Goal: Communication & Community: Answer question/provide support

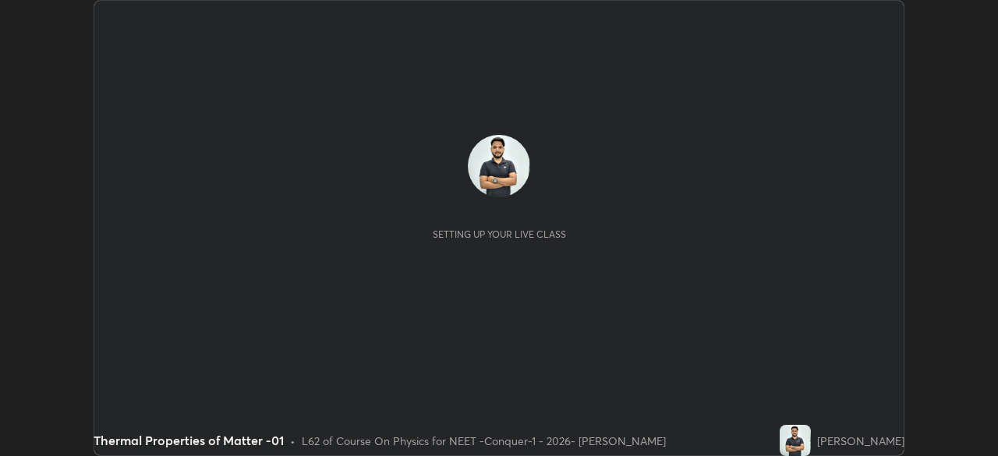
scroll to position [456, 997]
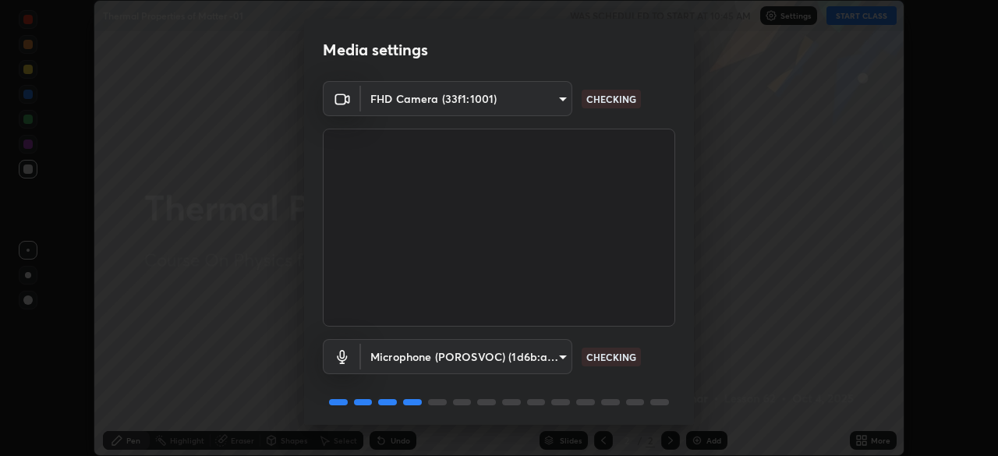
click at [549, 355] on body "Erase all Thermal Properties of Matter -01 WAS SCHEDULED TO START AT 10:45 AM S…" at bounding box center [499, 228] width 998 height 456
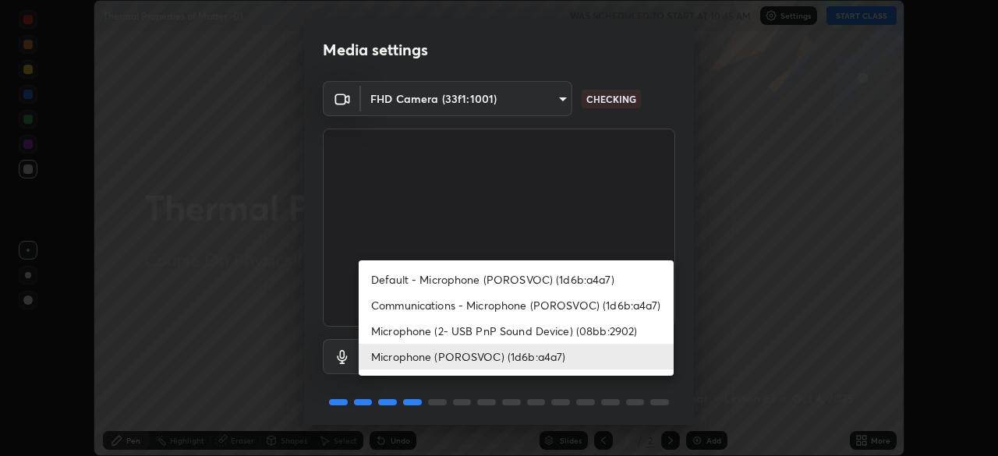
click at [533, 324] on li "Microphone (2- USB PnP Sound Device) (08bb:2902)" at bounding box center [516, 331] width 315 height 26
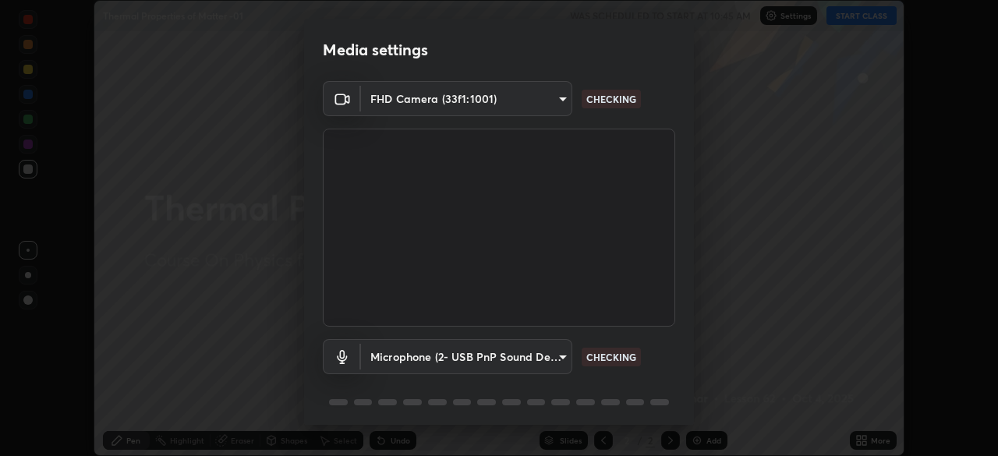
click at [531, 350] on body "Erase all Thermal Properties of Matter -01 WAS SCHEDULED TO START AT 10:45 AM S…" at bounding box center [499, 228] width 998 height 456
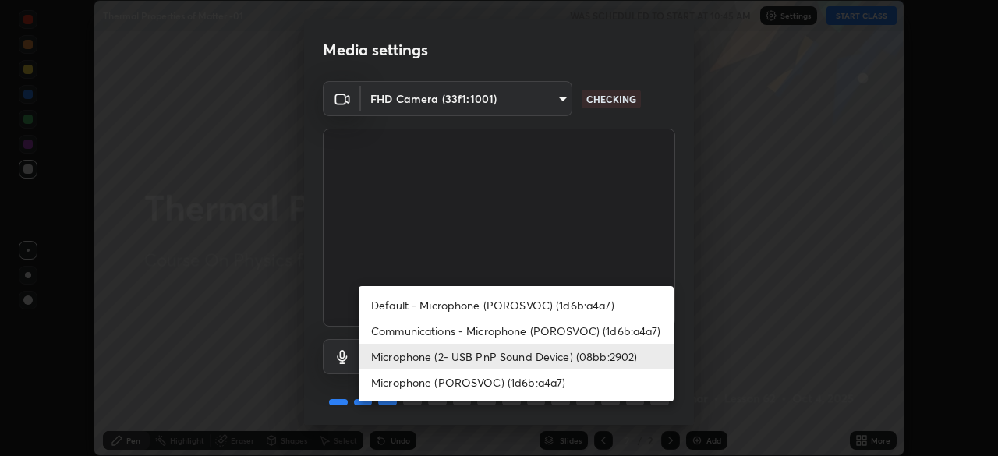
click at [508, 380] on li "Microphone (POROSVOC) (1d6b:a4a7)" at bounding box center [516, 383] width 315 height 26
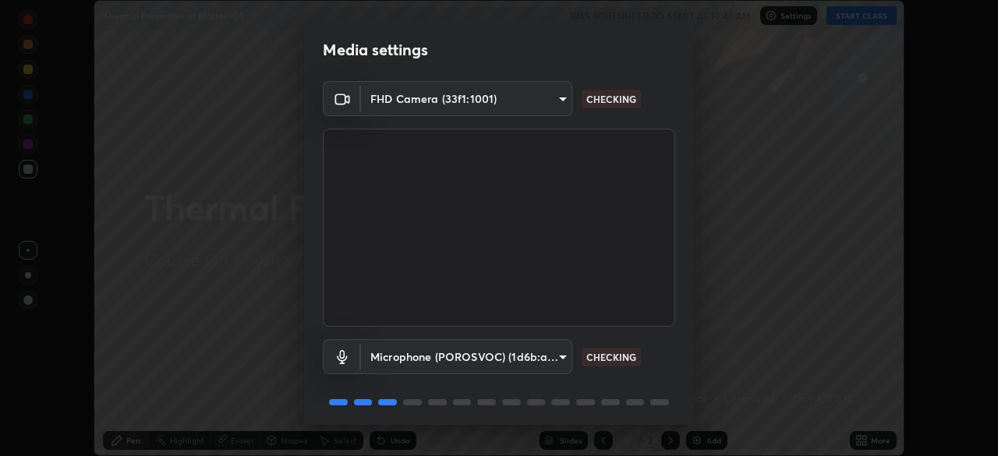
type input "ba08bd3d08b26fe4642dfac2d95108c7b8be8791c86b4347f9d989d682854958"
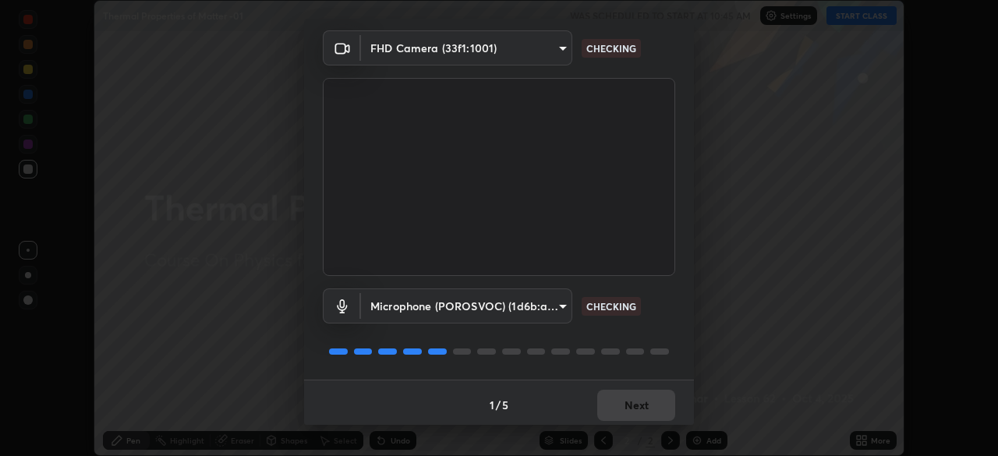
scroll to position [55, 0]
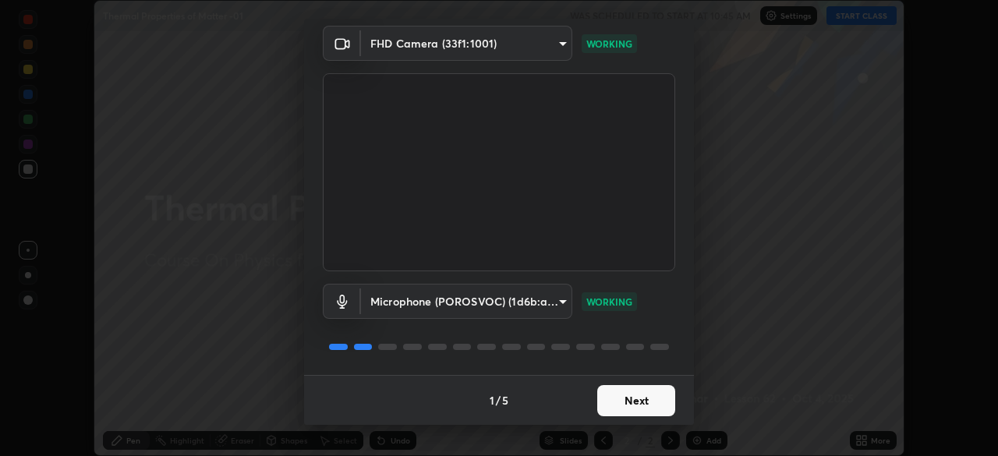
click at [629, 410] on button "Next" at bounding box center [636, 400] width 78 height 31
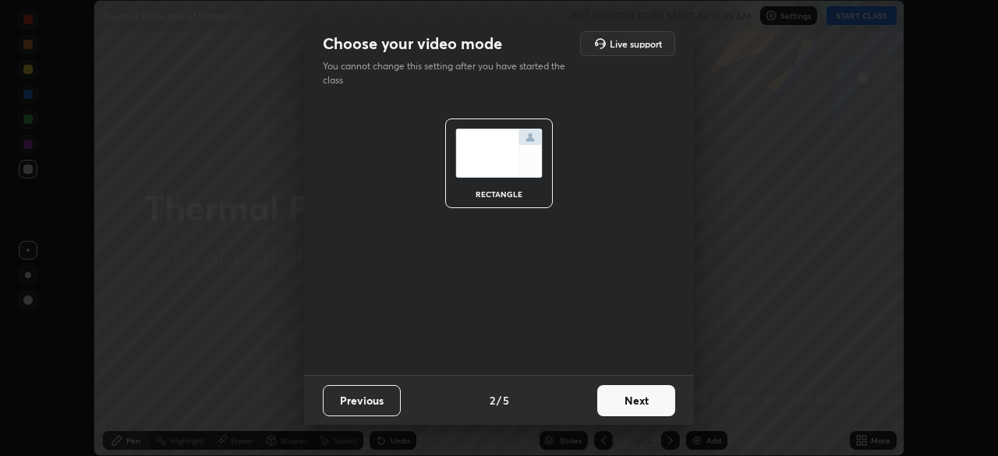
click at [624, 398] on button "Next" at bounding box center [636, 400] width 78 height 31
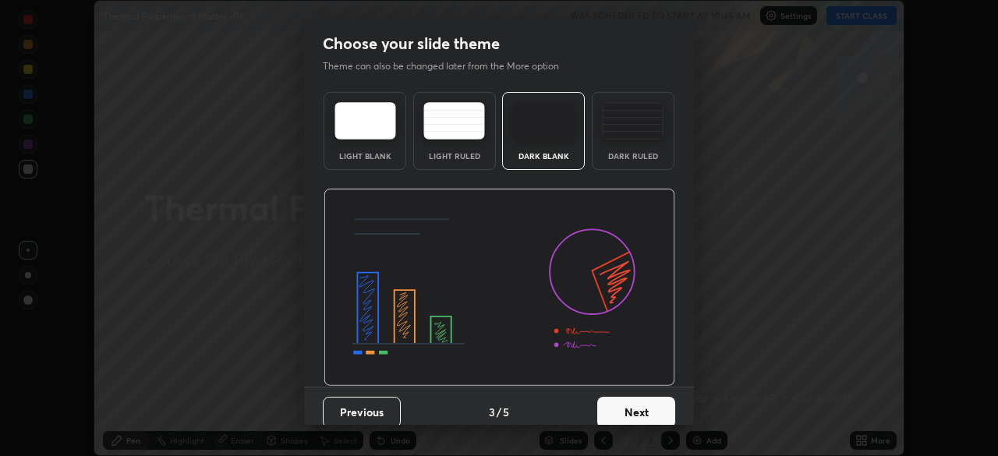
click at [622, 397] on button "Next" at bounding box center [636, 412] width 78 height 31
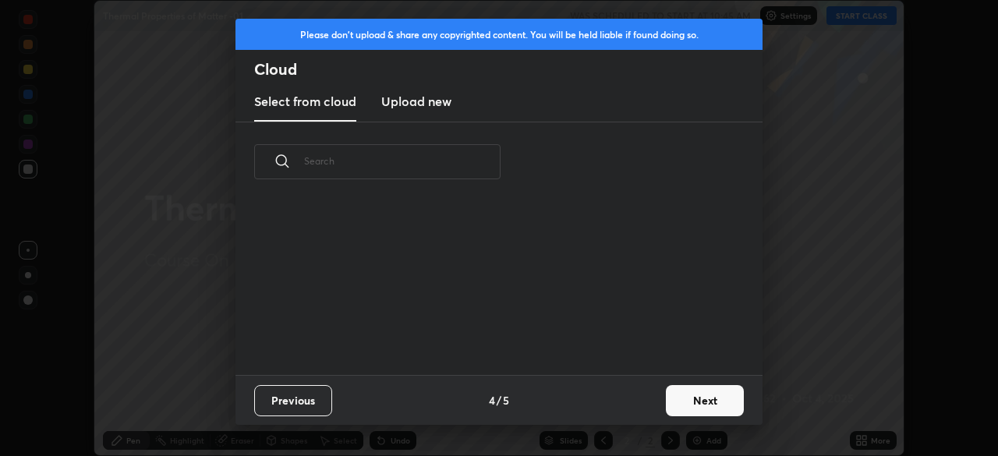
click at [621, 401] on div "Previous 4 / 5 Next" at bounding box center [498, 400] width 527 height 50
click at [673, 396] on button "Next" at bounding box center [705, 400] width 78 height 31
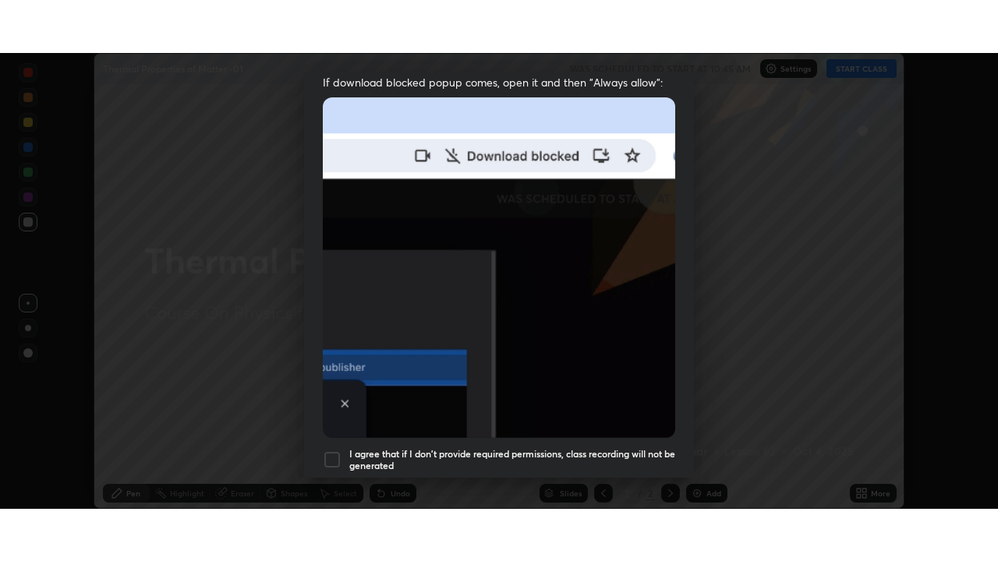
scroll to position [374, 0]
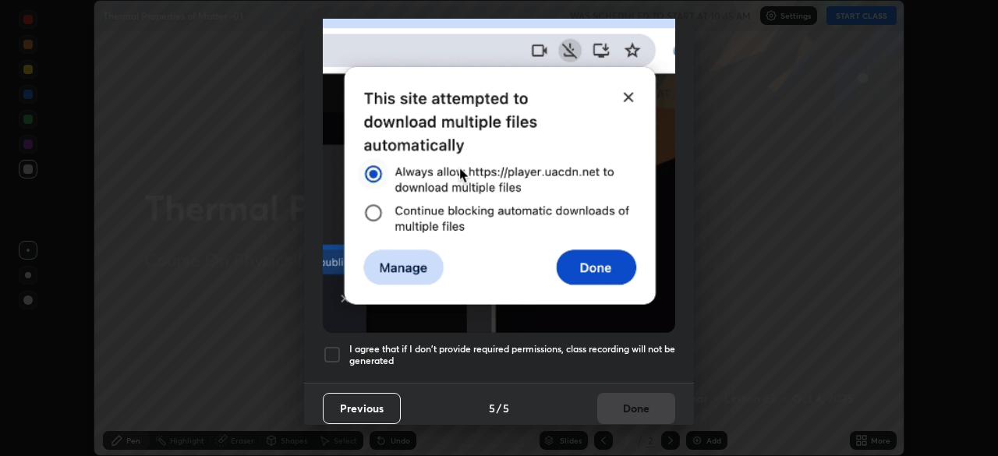
click at [331, 345] on div at bounding box center [332, 354] width 19 height 19
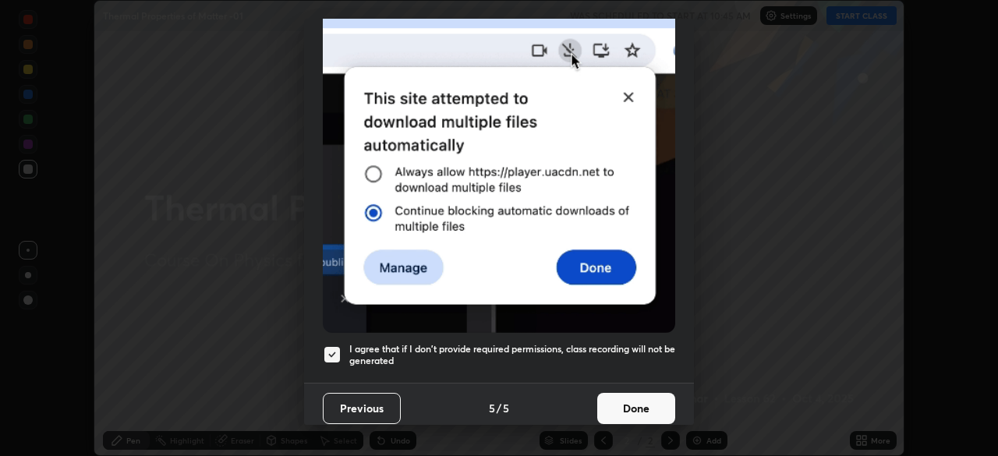
click at [643, 407] on button "Done" at bounding box center [636, 408] width 78 height 31
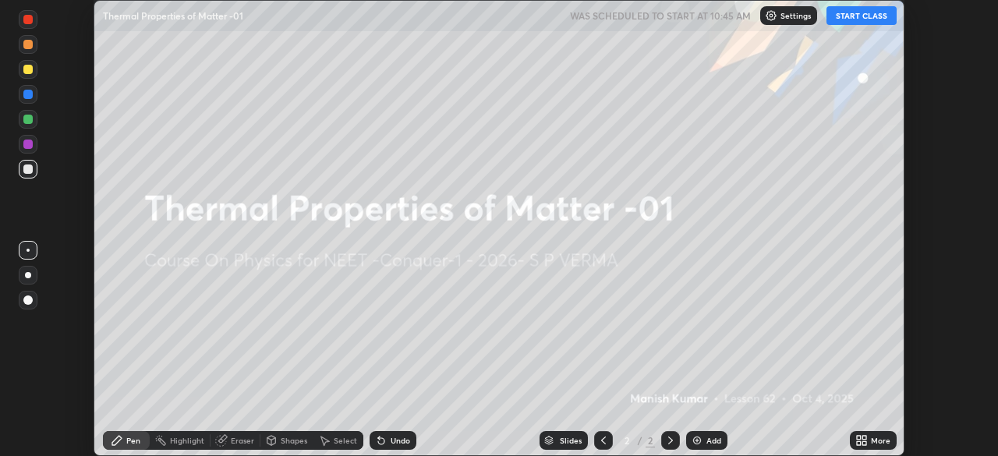
click at [853, 11] on button "START CLASS" at bounding box center [862, 15] width 70 height 19
click at [859, 437] on icon at bounding box center [859, 438] width 4 height 4
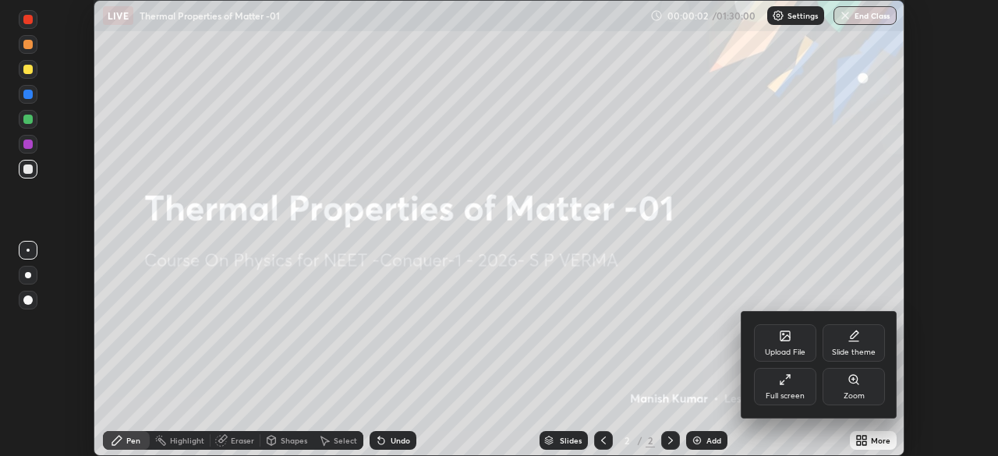
click at [794, 392] on div "Full screen" at bounding box center [785, 396] width 39 height 8
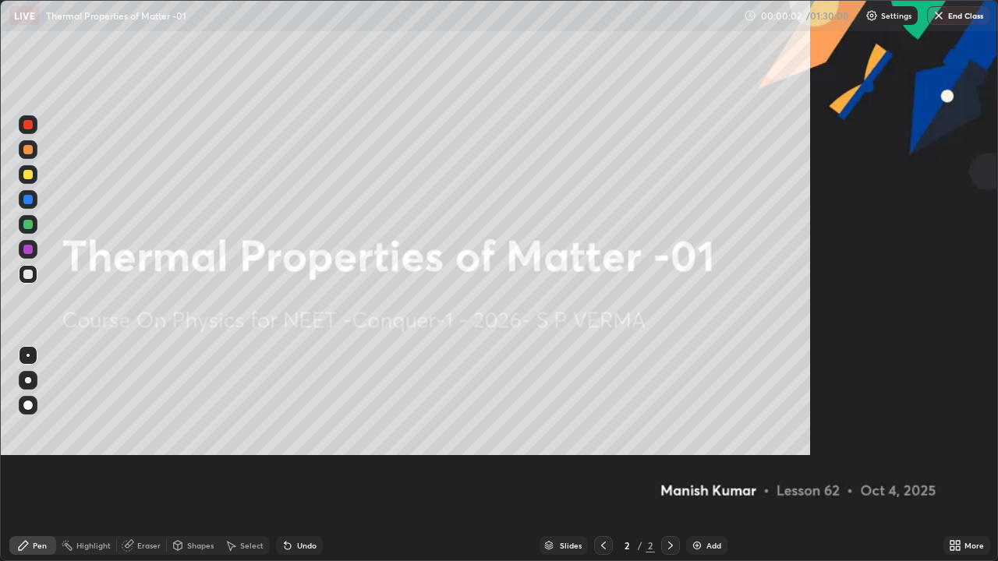
scroll to position [561, 998]
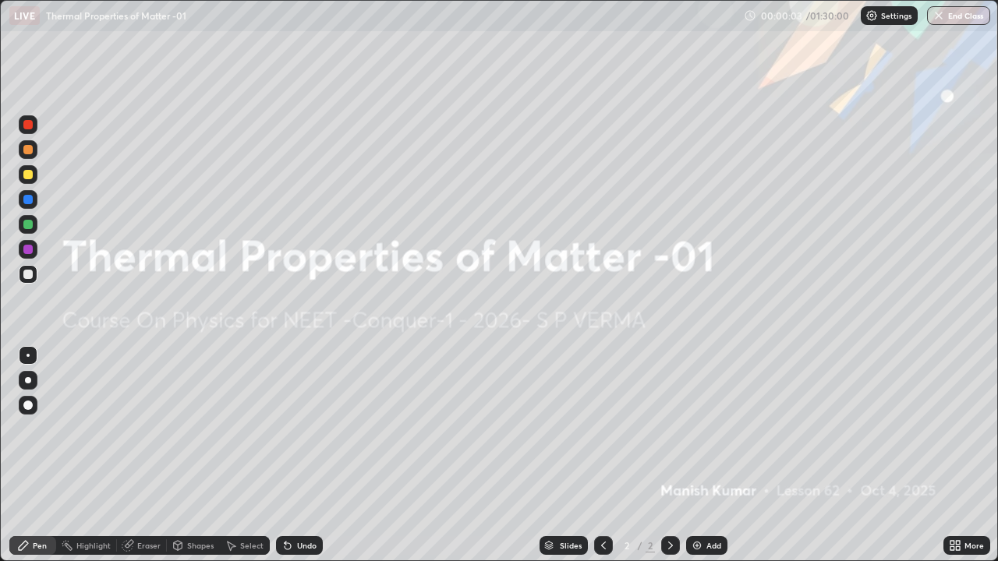
click at [703, 455] on div "Add" at bounding box center [706, 545] width 41 height 19
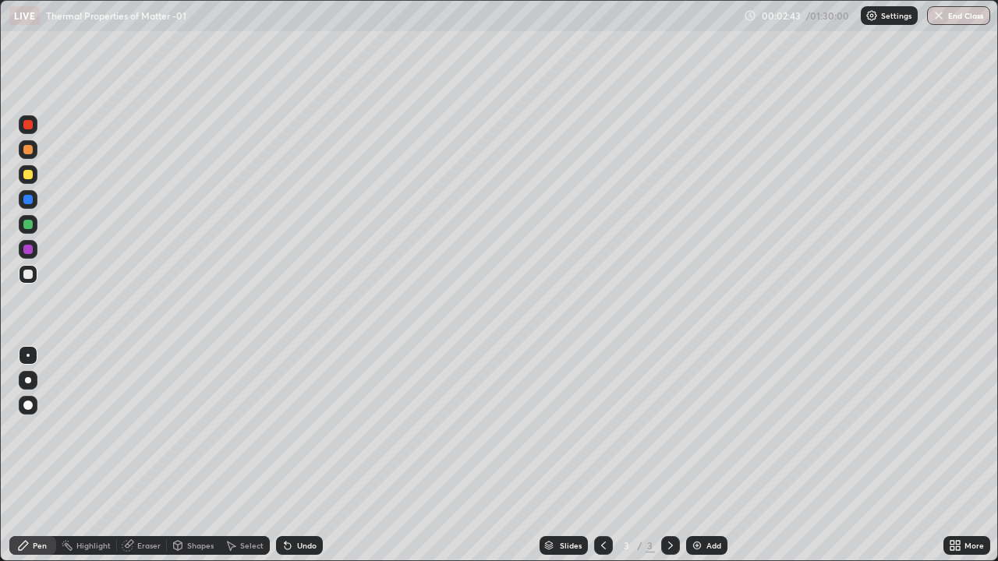
click at [27, 175] on div at bounding box center [27, 174] width 9 height 9
click at [30, 276] on div at bounding box center [27, 274] width 9 height 9
click at [28, 129] on div at bounding box center [27, 124] width 9 height 9
click at [34, 278] on div at bounding box center [28, 274] width 19 height 19
click at [27, 127] on div at bounding box center [27, 124] width 9 height 9
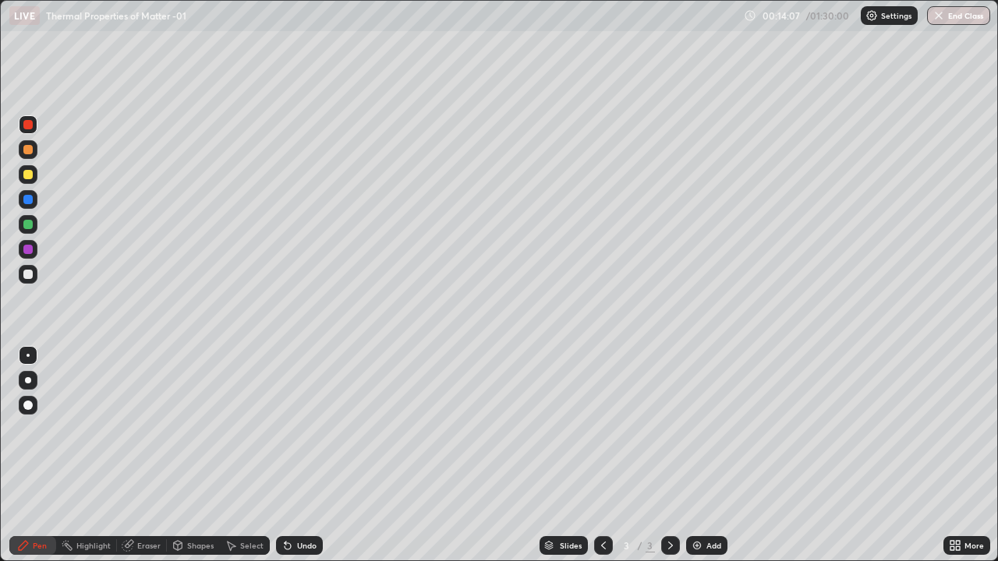
click at [715, 455] on div "Add" at bounding box center [713, 546] width 15 height 8
click at [34, 154] on div at bounding box center [28, 149] width 19 height 19
click at [34, 274] on div at bounding box center [28, 274] width 19 height 19
click at [298, 455] on div "Undo" at bounding box center [306, 546] width 19 height 8
click at [35, 175] on div at bounding box center [28, 174] width 19 height 19
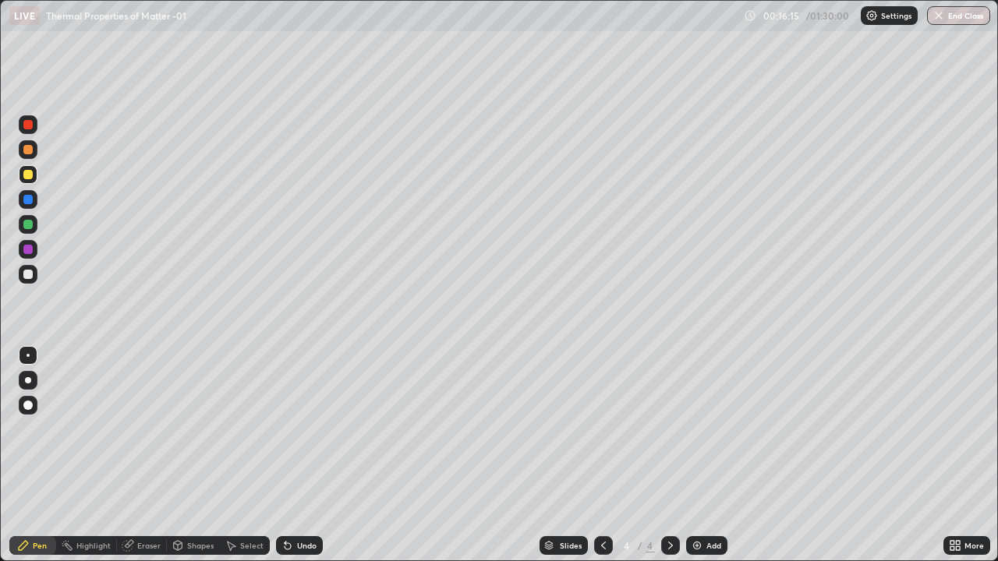
click at [29, 274] on div at bounding box center [27, 274] width 9 height 9
click at [711, 455] on div "Add" at bounding box center [713, 546] width 15 height 8
click at [30, 273] on div at bounding box center [27, 274] width 9 height 9
click at [600, 455] on icon at bounding box center [603, 546] width 12 height 12
click at [669, 455] on icon at bounding box center [670, 546] width 12 height 12
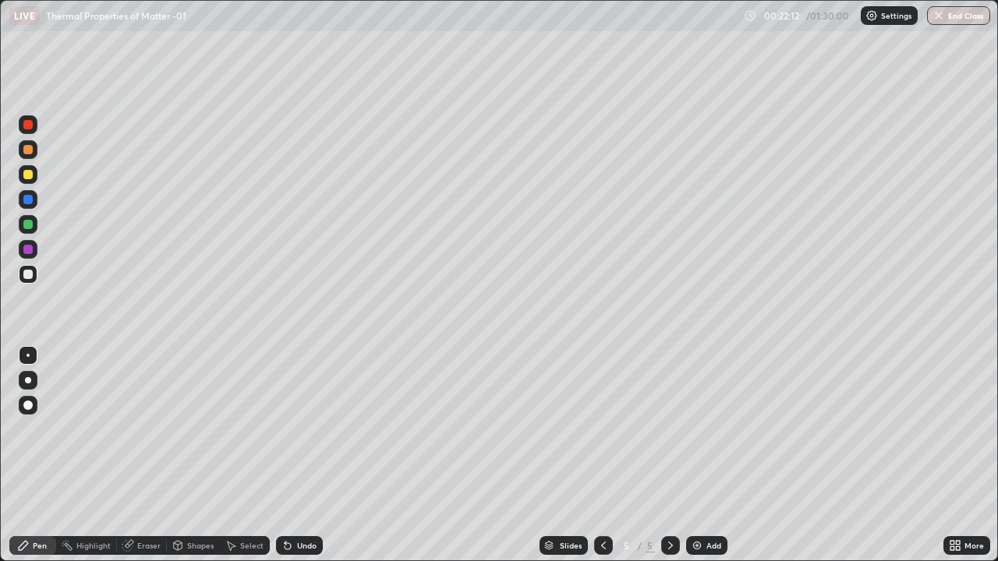
click at [34, 173] on div at bounding box center [28, 174] width 19 height 19
click at [314, 455] on div "Undo" at bounding box center [306, 546] width 19 height 8
click at [306, 455] on div "Undo" at bounding box center [306, 546] width 19 height 8
click at [302, 455] on div "Undo" at bounding box center [306, 546] width 19 height 8
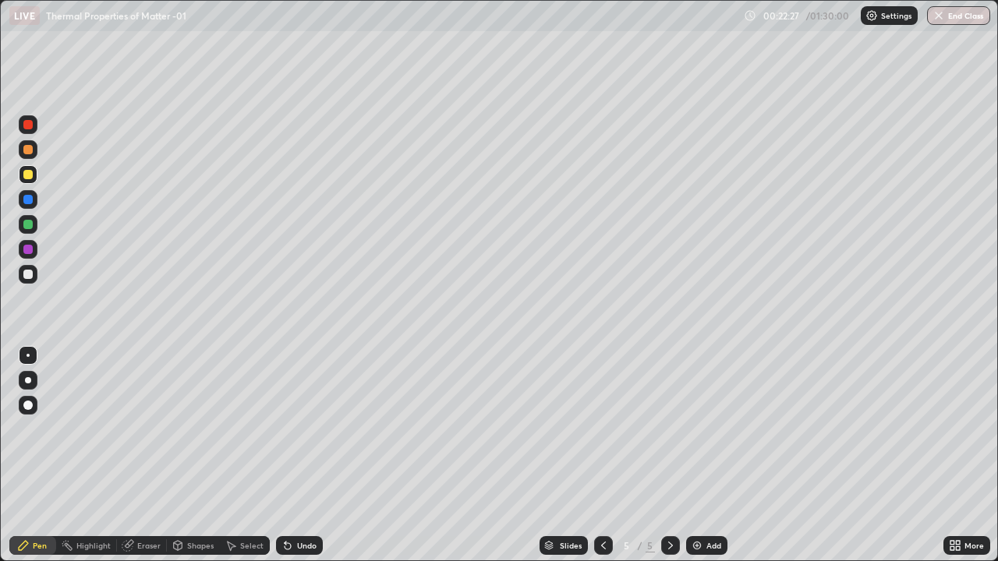
click at [301, 455] on div "Undo" at bounding box center [299, 545] width 47 height 19
click at [302, 455] on div "Undo" at bounding box center [299, 545] width 47 height 19
click at [301, 455] on div "Undo" at bounding box center [299, 545] width 47 height 19
click at [303, 455] on div "Undo" at bounding box center [306, 546] width 19 height 8
click at [300, 455] on div "Undo" at bounding box center [306, 546] width 19 height 8
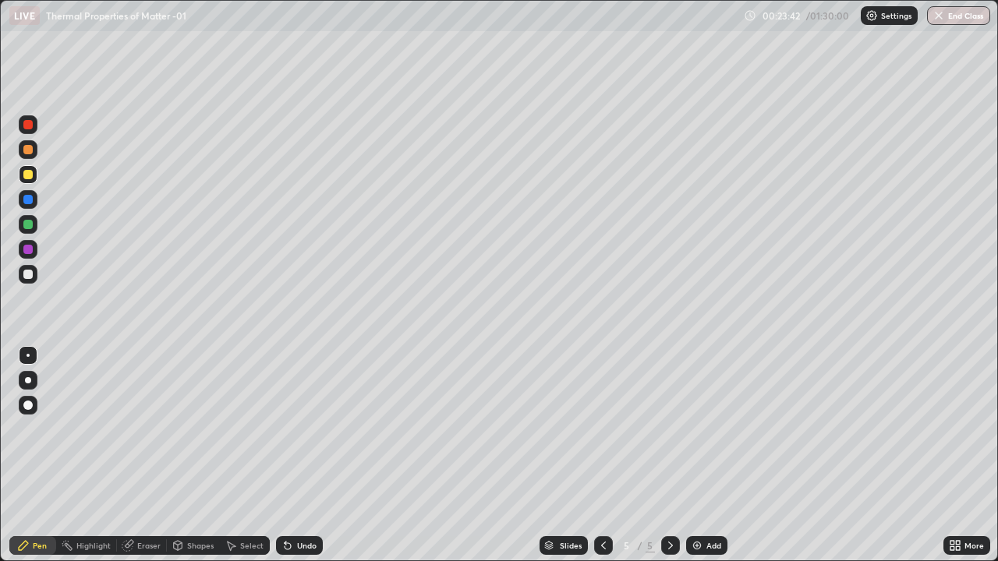
click at [29, 274] on div at bounding box center [27, 274] width 9 height 9
click at [718, 455] on div "Add" at bounding box center [713, 546] width 15 height 8
click at [306, 455] on div "Undo" at bounding box center [306, 546] width 19 height 8
click at [307, 455] on div "Undo" at bounding box center [306, 546] width 19 height 8
click at [308, 455] on div "Undo" at bounding box center [306, 546] width 19 height 8
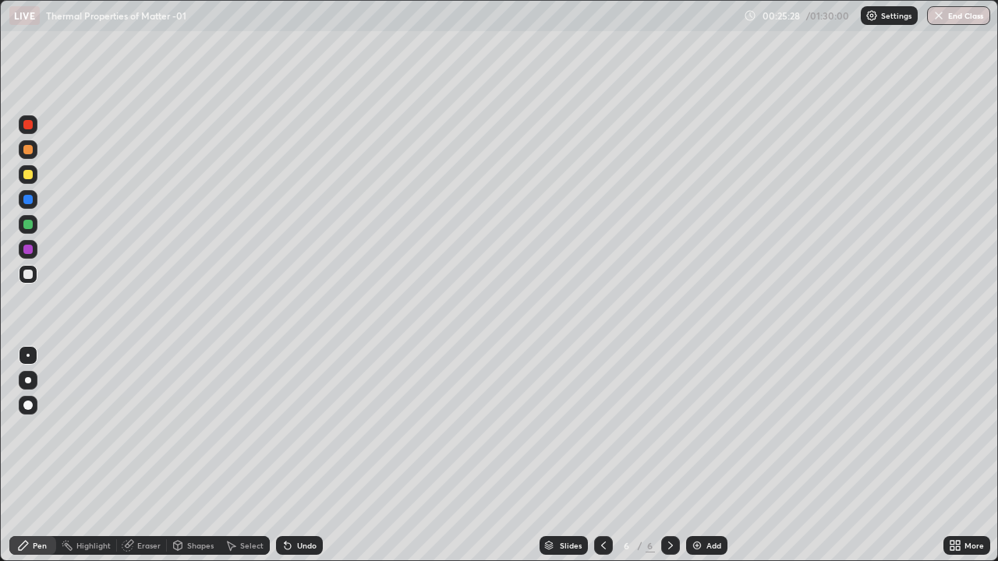
click at [310, 455] on div "Undo" at bounding box center [306, 546] width 19 height 8
click at [311, 455] on div "Undo" at bounding box center [299, 545] width 47 height 19
click at [306, 455] on div "Undo" at bounding box center [306, 546] width 19 height 8
click at [303, 455] on div "Undo" at bounding box center [306, 546] width 19 height 8
click at [312, 455] on div "Undo" at bounding box center [306, 546] width 19 height 8
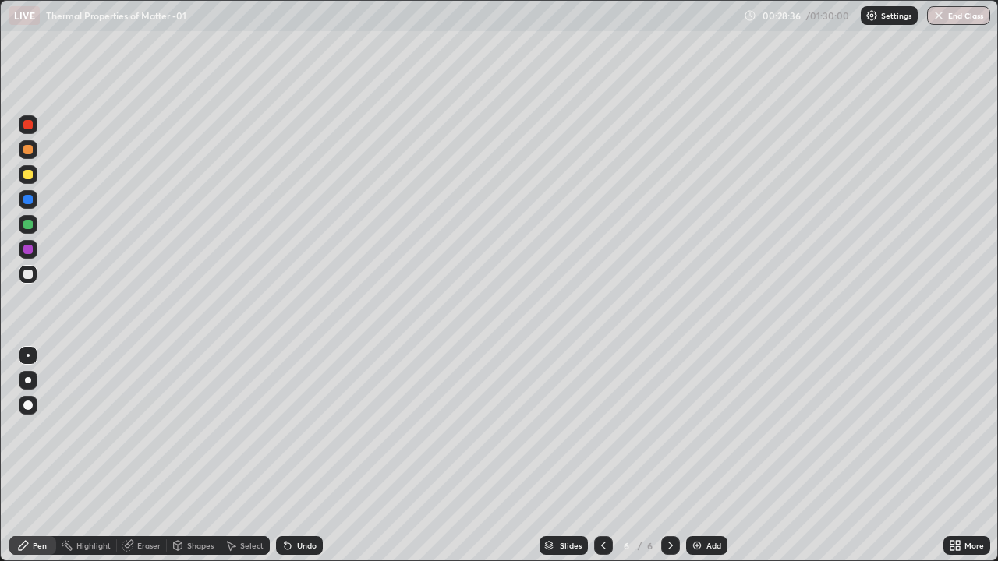
click at [307, 455] on div "Undo" at bounding box center [306, 546] width 19 height 8
click at [308, 455] on div "Undo" at bounding box center [306, 546] width 19 height 8
click at [285, 455] on icon at bounding box center [286, 543] width 2 height 2
click at [296, 455] on div "Undo" at bounding box center [299, 545] width 47 height 19
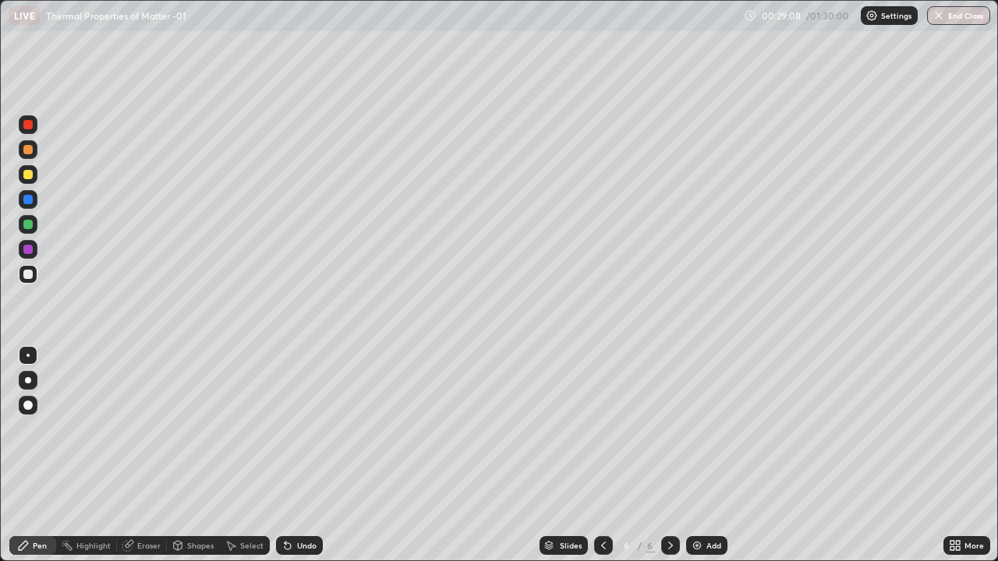
click at [297, 455] on div "Undo" at bounding box center [306, 546] width 19 height 8
click at [716, 455] on div "Add" at bounding box center [713, 546] width 15 height 8
click at [37, 156] on div at bounding box center [28, 149] width 19 height 25
click at [594, 455] on div at bounding box center [603, 545] width 19 height 19
click at [669, 455] on icon at bounding box center [670, 546] width 12 height 12
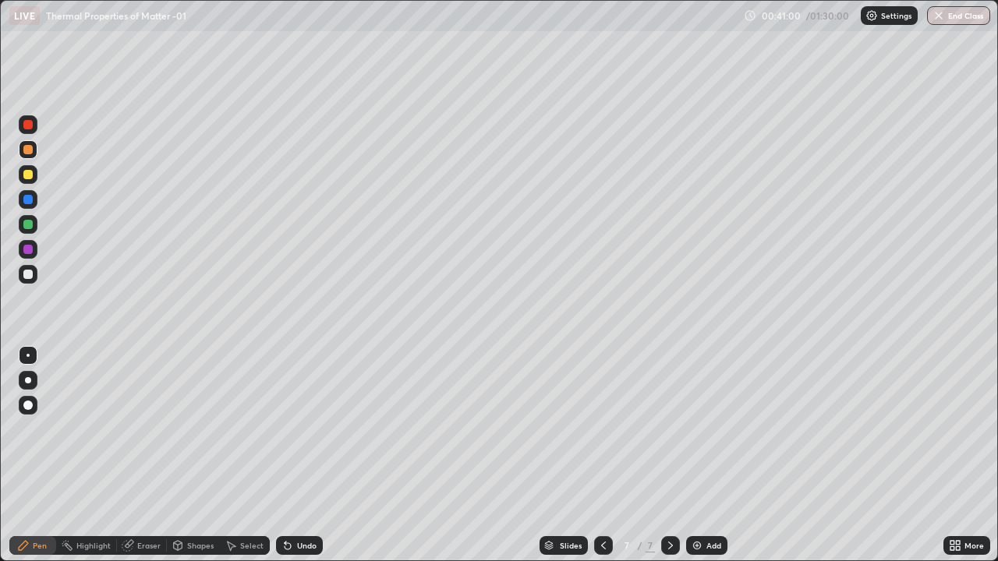
click at [34, 276] on div at bounding box center [28, 274] width 19 height 19
click at [704, 455] on div "Add" at bounding box center [706, 545] width 41 height 19
click at [35, 277] on div at bounding box center [28, 274] width 19 height 19
click at [24, 151] on div at bounding box center [27, 149] width 9 height 9
click at [714, 455] on div "Add" at bounding box center [713, 546] width 15 height 8
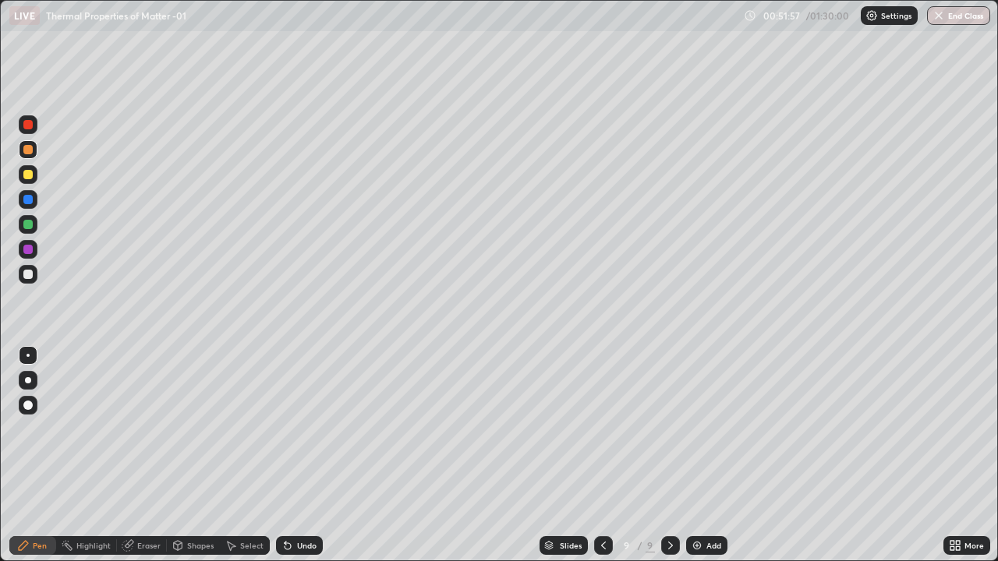
click at [34, 274] on div at bounding box center [28, 274] width 19 height 19
click at [32, 151] on div at bounding box center [27, 149] width 9 height 9
click at [36, 276] on div at bounding box center [28, 274] width 19 height 19
click at [708, 455] on div "Add" at bounding box center [713, 546] width 15 height 8
click at [34, 173] on div at bounding box center [28, 174] width 19 height 19
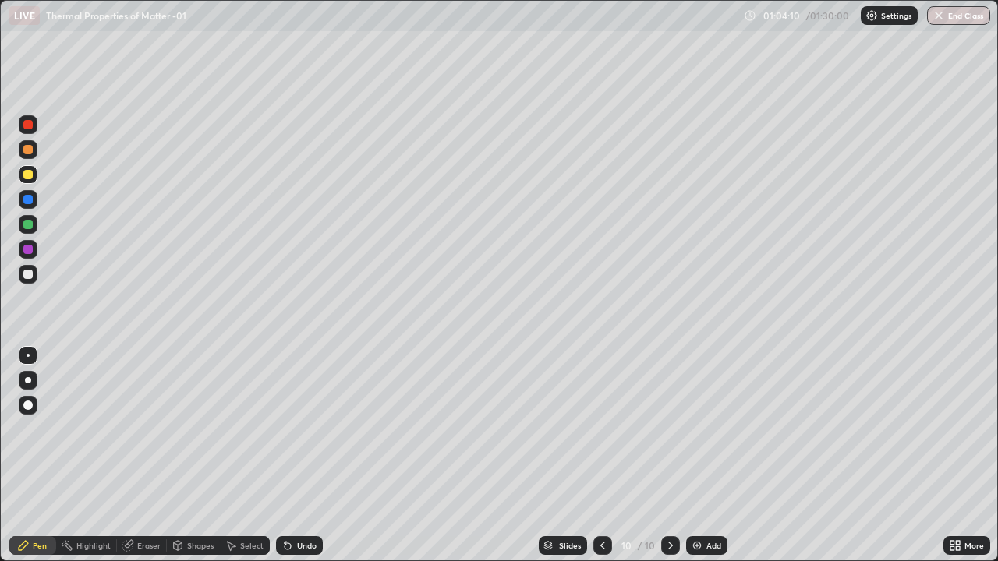
click at [313, 455] on div "Undo" at bounding box center [299, 545] width 47 height 19
click at [315, 455] on div "Undo" at bounding box center [299, 545] width 47 height 19
click at [151, 455] on div "Eraser" at bounding box center [148, 546] width 23 height 8
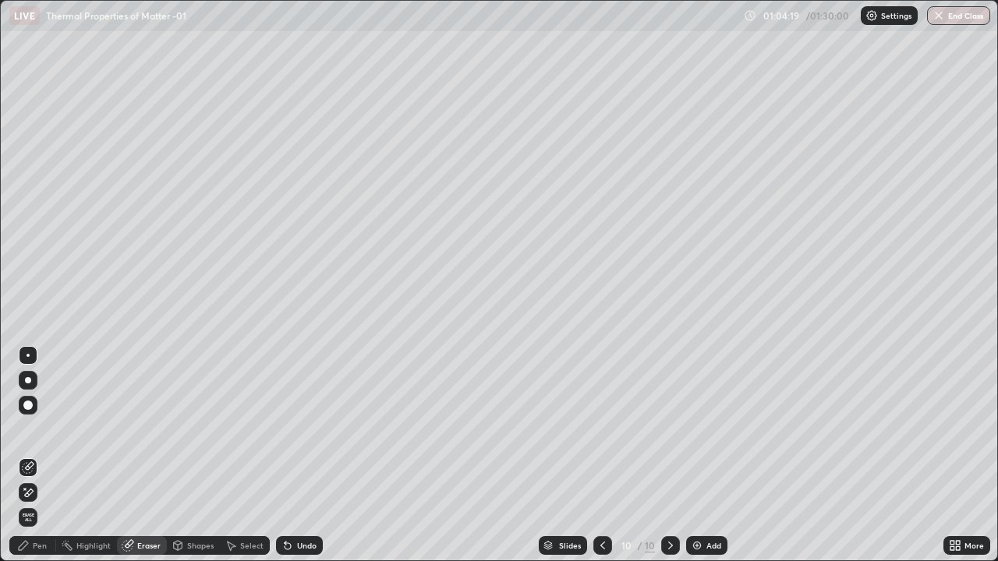
click at [40, 455] on div "Pen" at bounding box center [40, 546] width 14 height 8
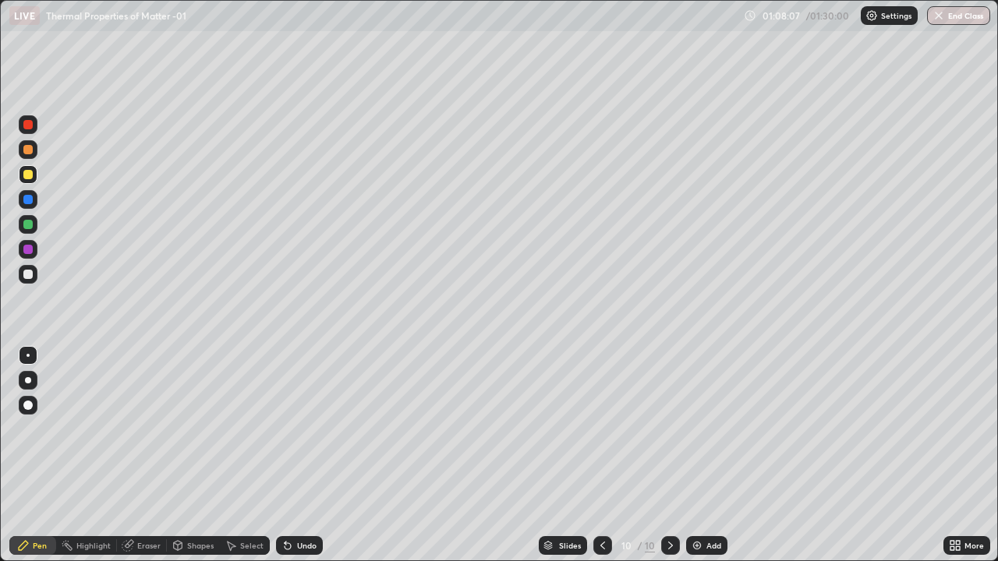
click at [30, 275] on div at bounding box center [27, 274] width 9 height 9
click at [701, 455] on img at bounding box center [697, 546] width 12 height 12
click at [309, 455] on div "Undo" at bounding box center [299, 545] width 47 height 19
click at [302, 455] on div "Undo" at bounding box center [306, 546] width 19 height 8
click at [306, 455] on div "Undo" at bounding box center [299, 545] width 47 height 19
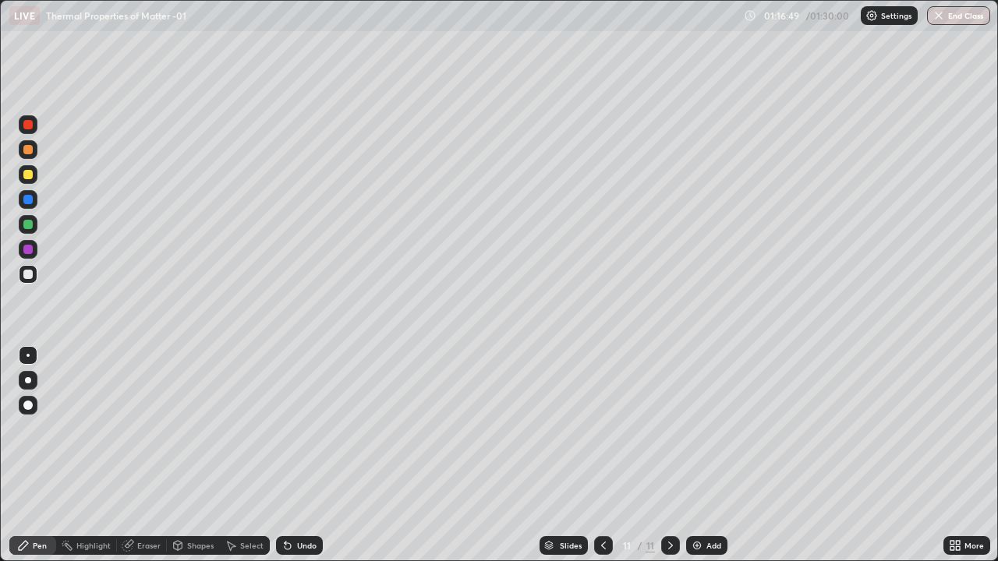
click at [957, 16] on button "End Class" at bounding box center [958, 15] width 63 height 19
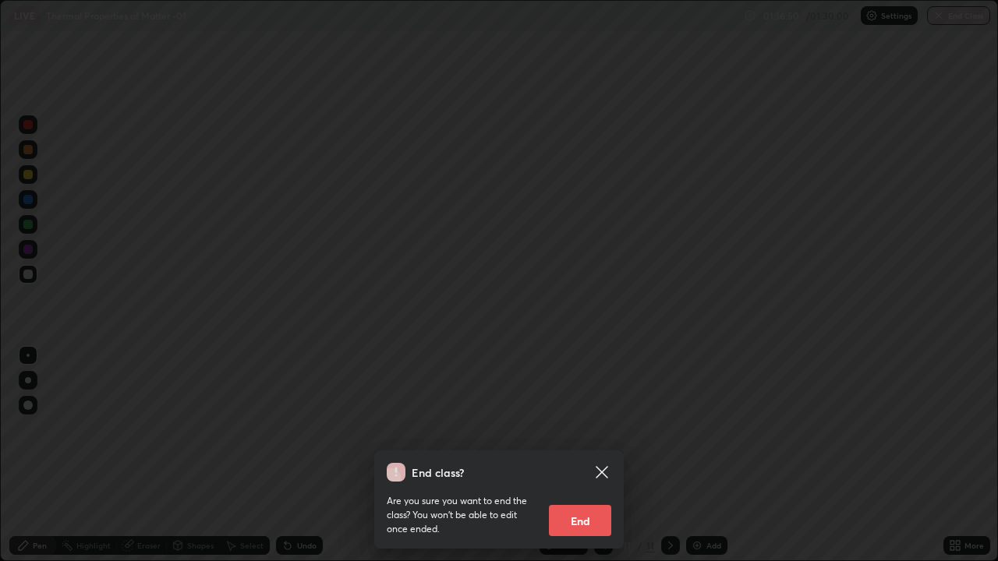
click at [604, 455] on button "End" at bounding box center [580, 520] width 62 height 31
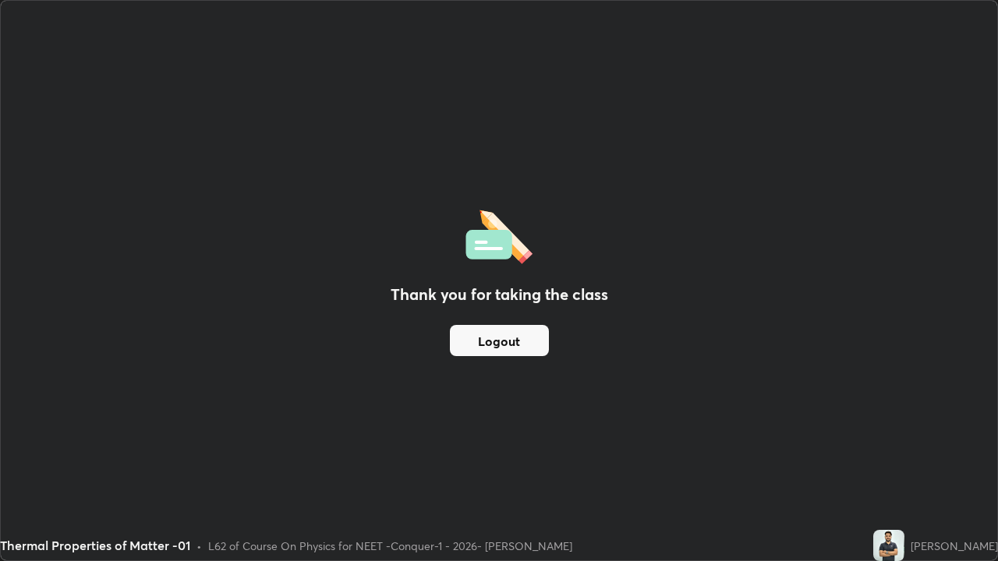
click at [511, 353] on button "Logout" at bounding box center [499, 340] width 99 height 31
